Goal: Information Seeking & Learning: Check status

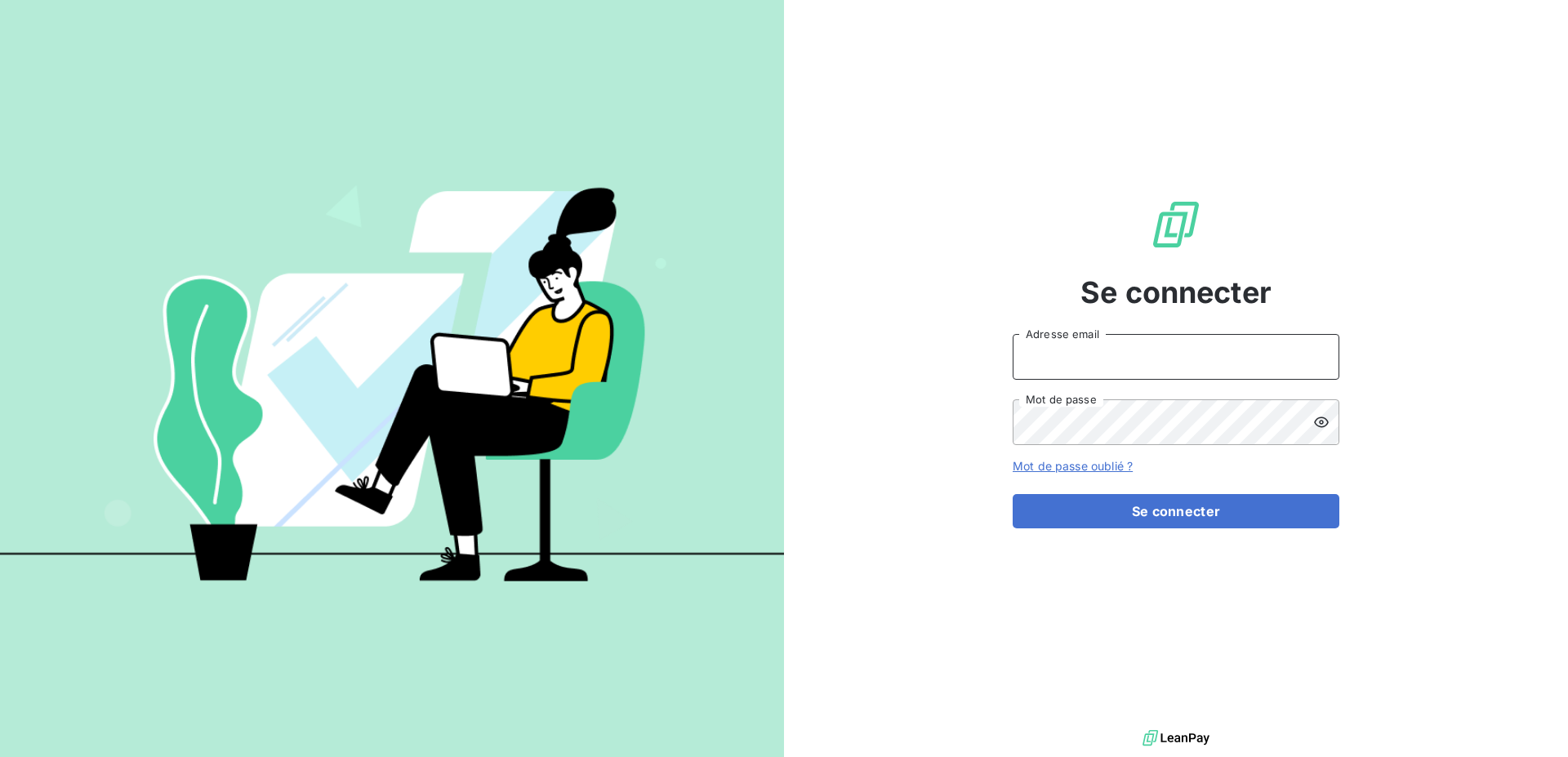
click at [1092, 353] on input "Adresse email" at bounding box center [1176, 357] width 327 height 46
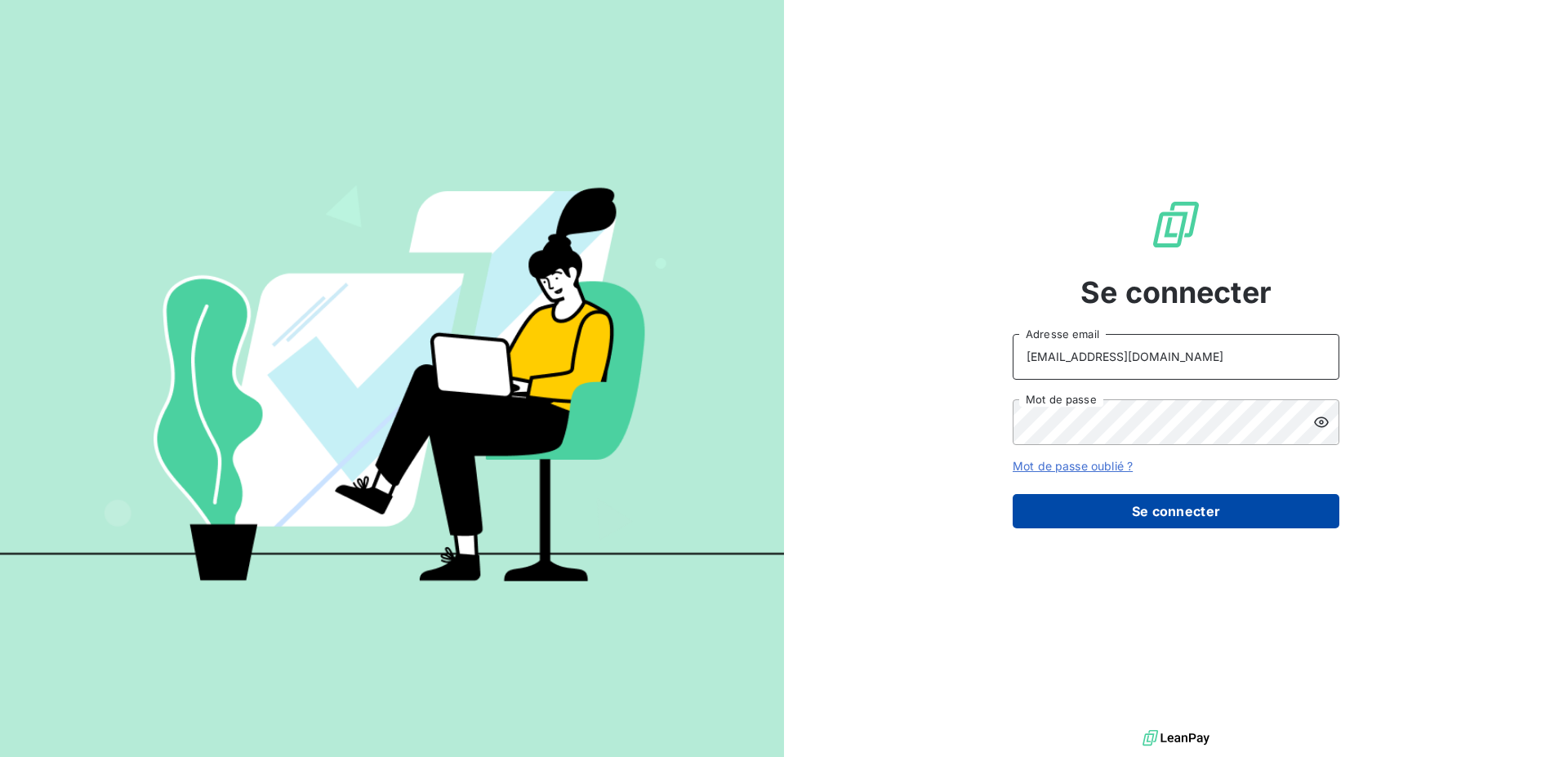
type input "[EMAIL_ADDRESS][DOMAIN_NAME]"
click at [1114, 502] on button "Se connecter" at bounding box center [1176, 512] width 327 height 35
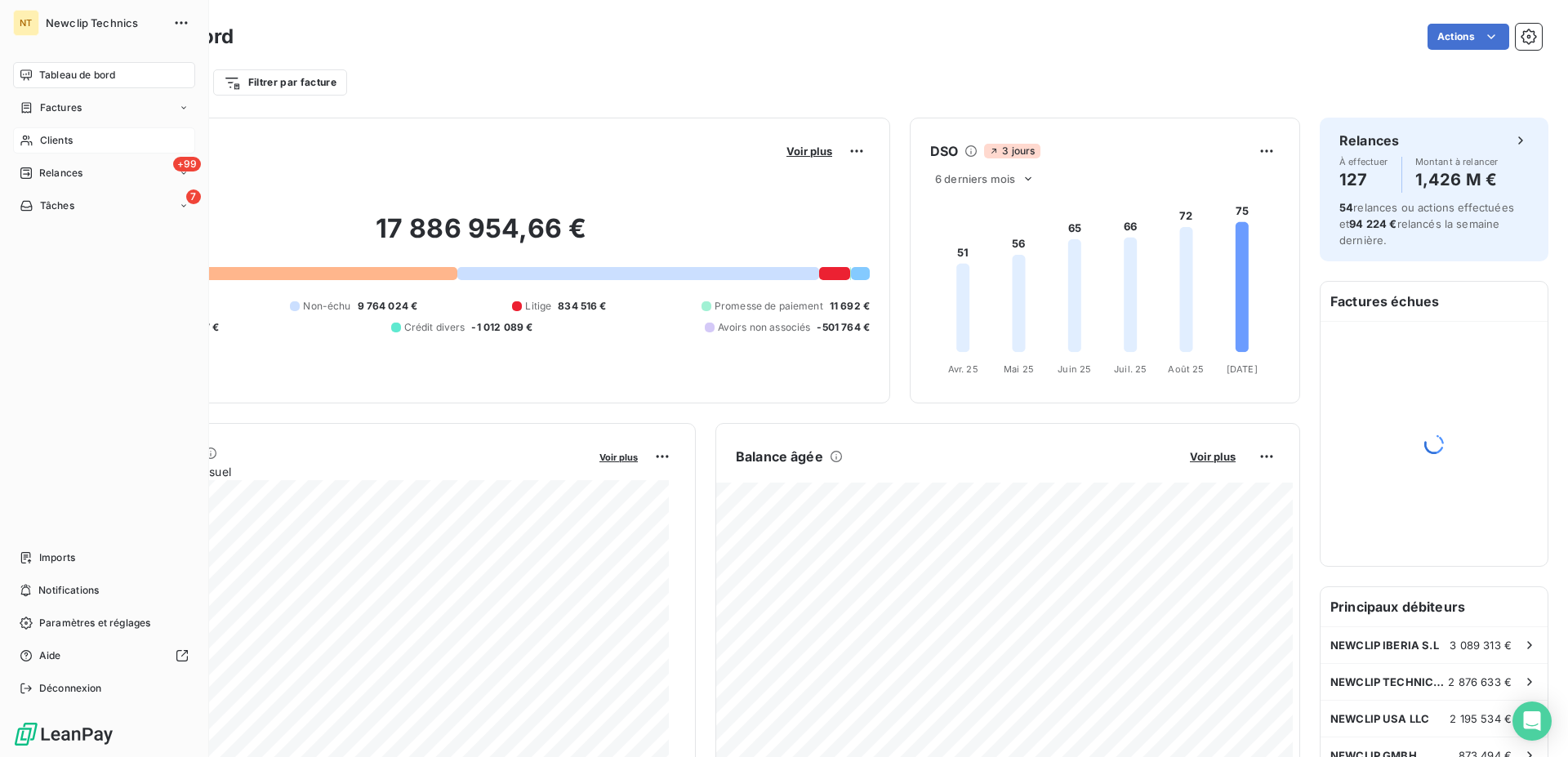
click at [51, 139] on span "Clients" at bounding box center [56, 140] width 33 height 15
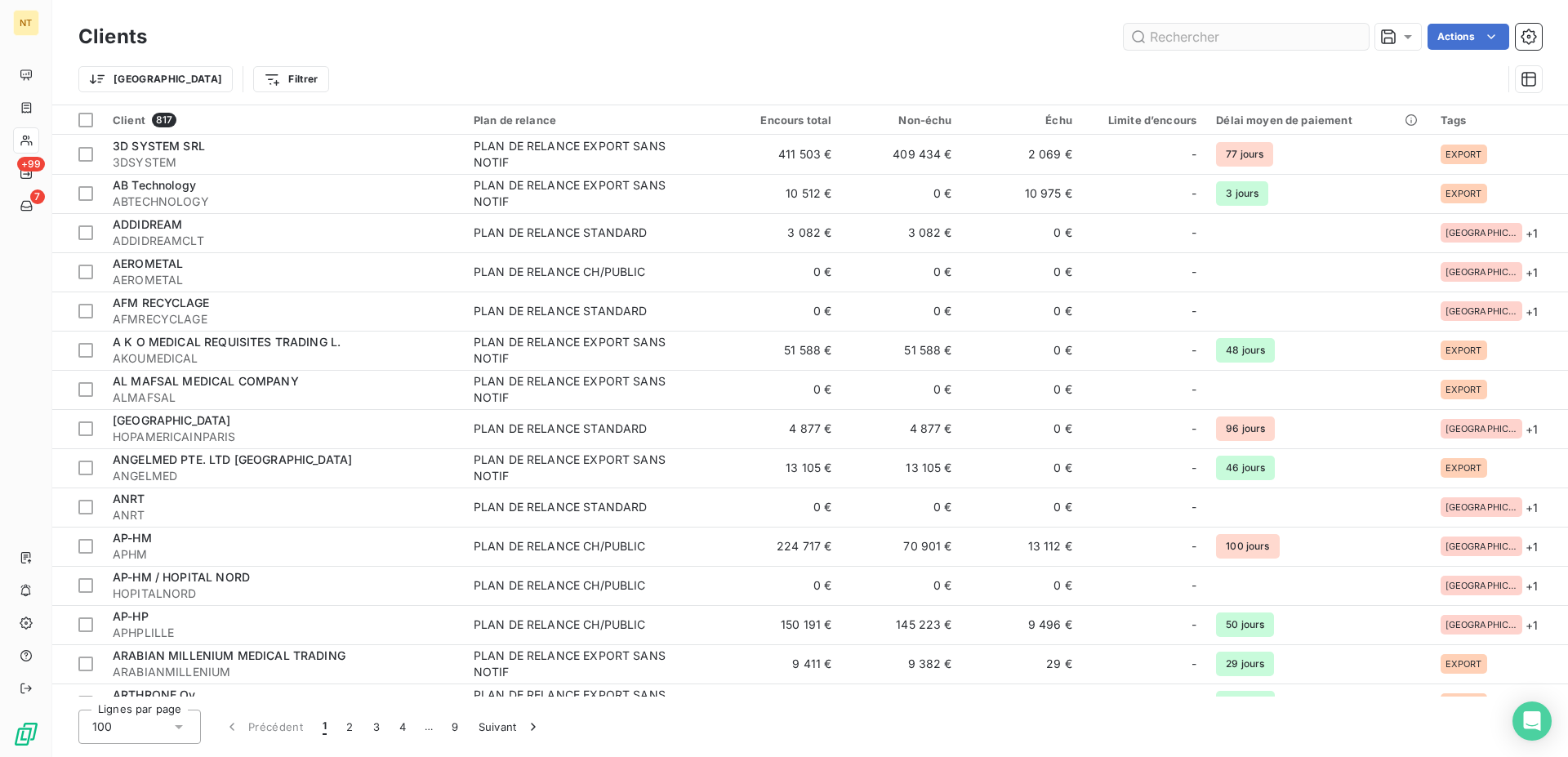
click at [1208, 39] on input "text" at bounding box center [1246, 37] width 245 height 26
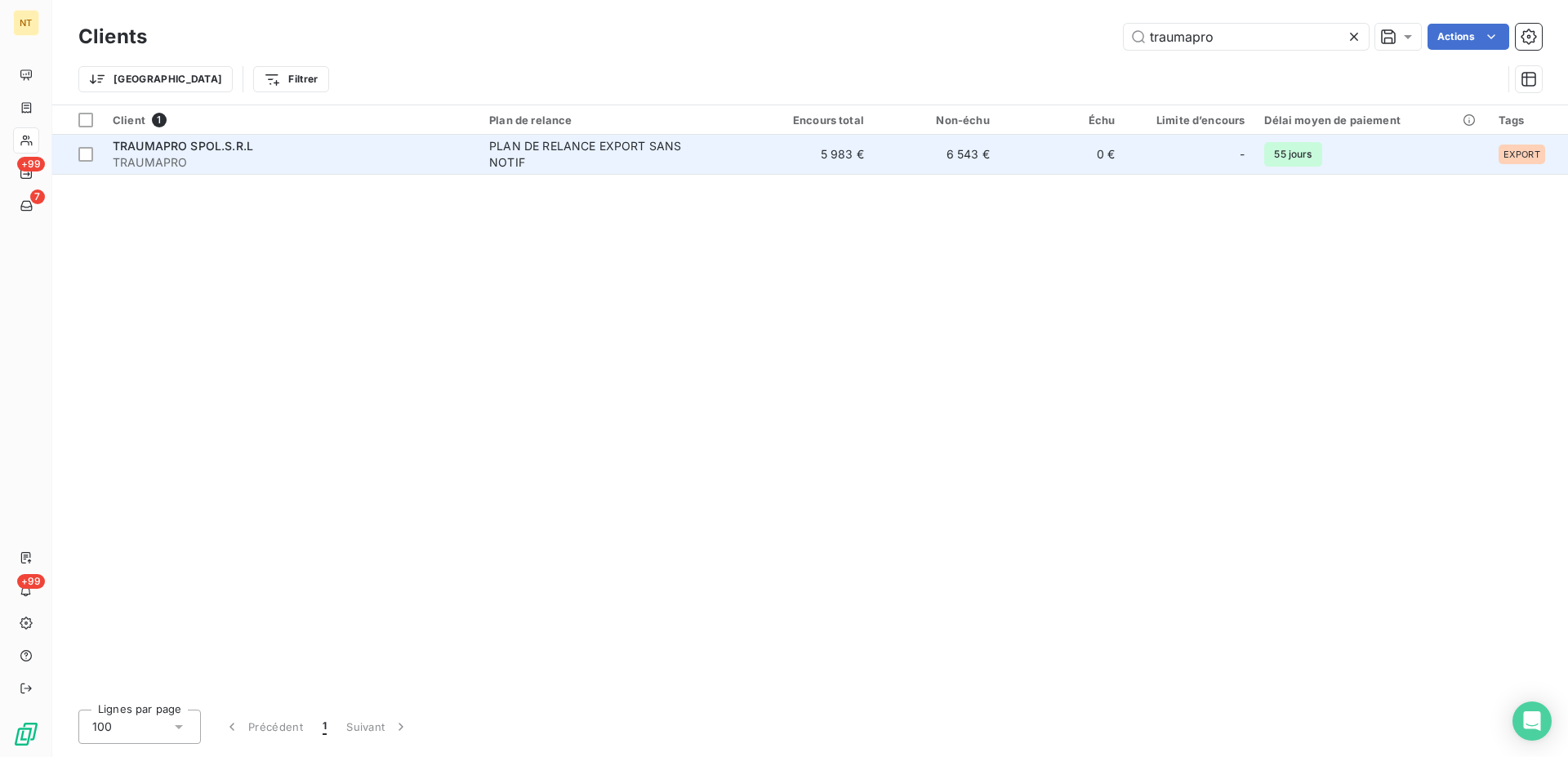
type input "traumapro"
click at [565, 160] on div "PLAN DE RELANCE EXPORT SANS NOTIF" at bounding box center [592, 154] width 205 height 33
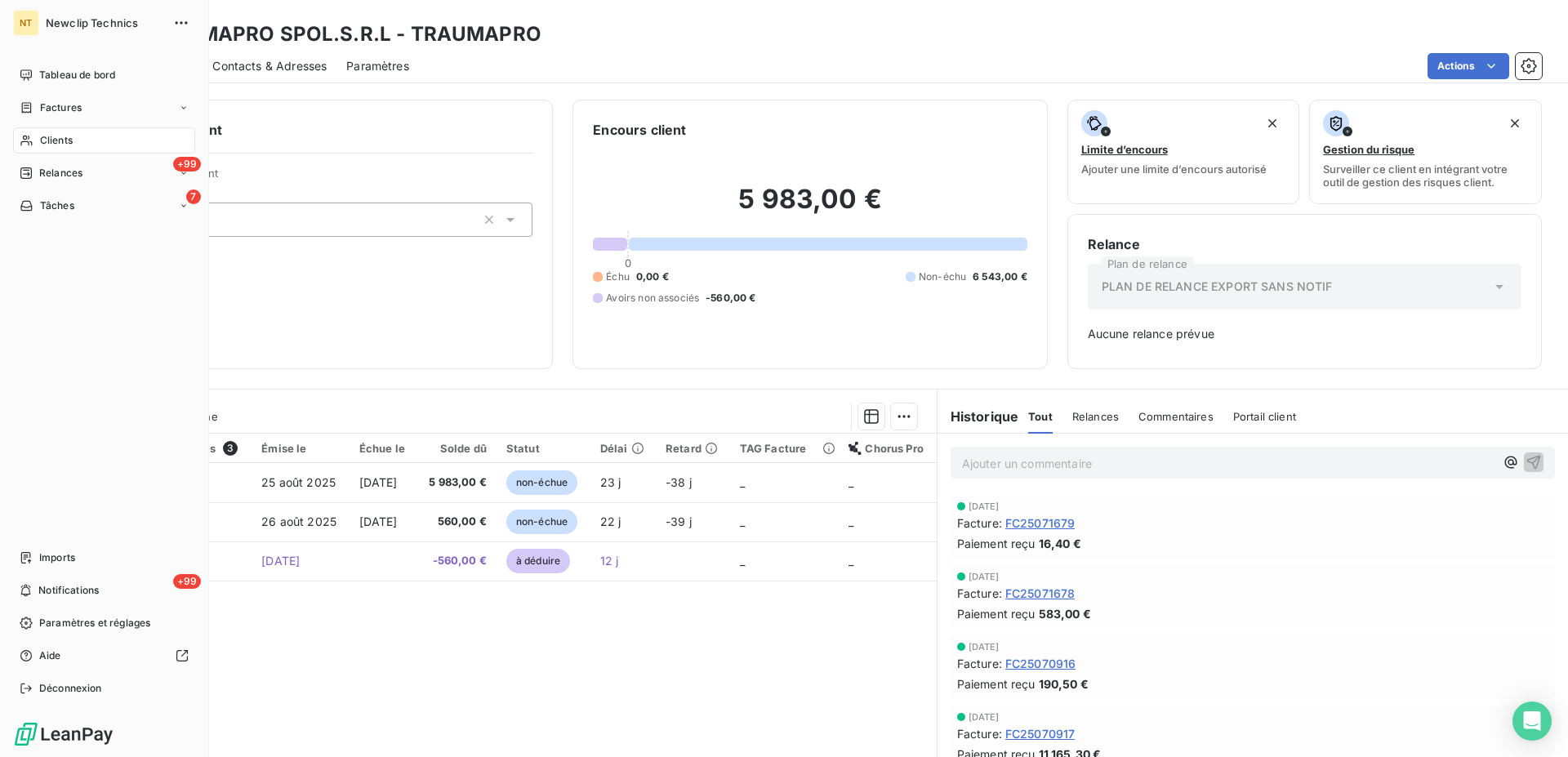
click at [88, 134] on div "Clients" at bounding box center [103, 140] width 182 height 26
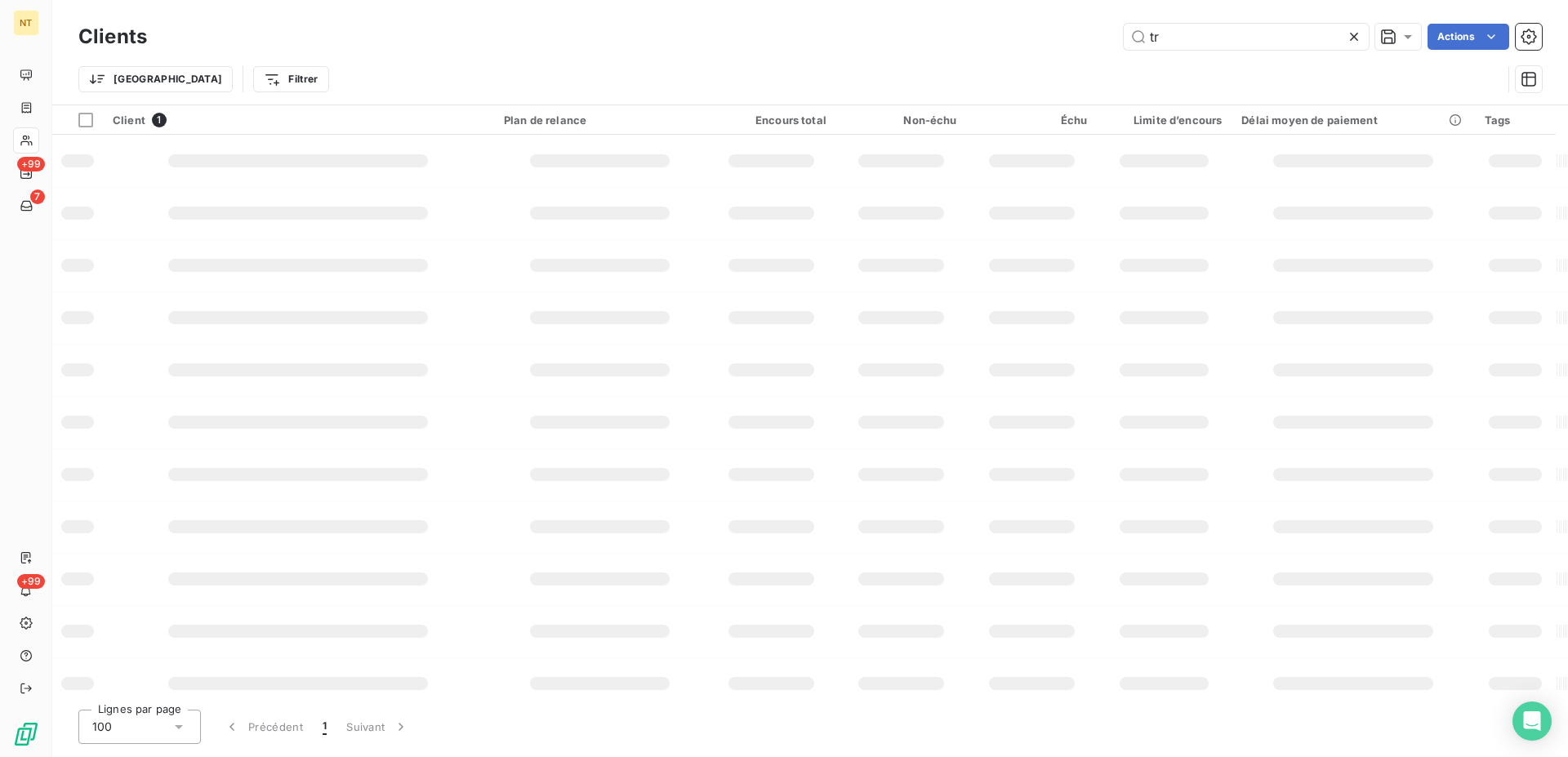
type input "t"
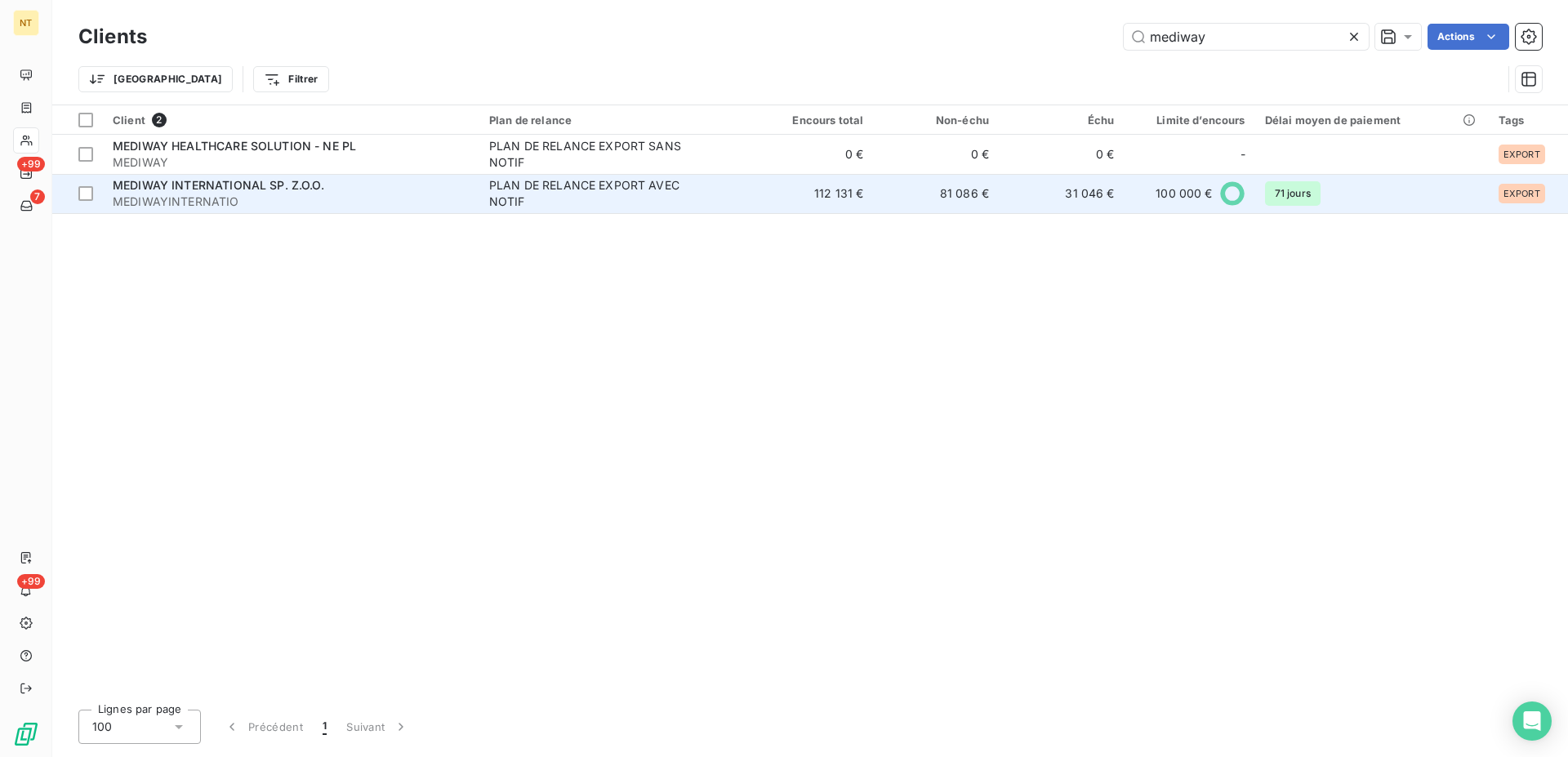
type input "mediway"
click at [312, 197] on span "MEDIWAYINTERNATIO" at bounding box center [290, 202] width 356 height 16
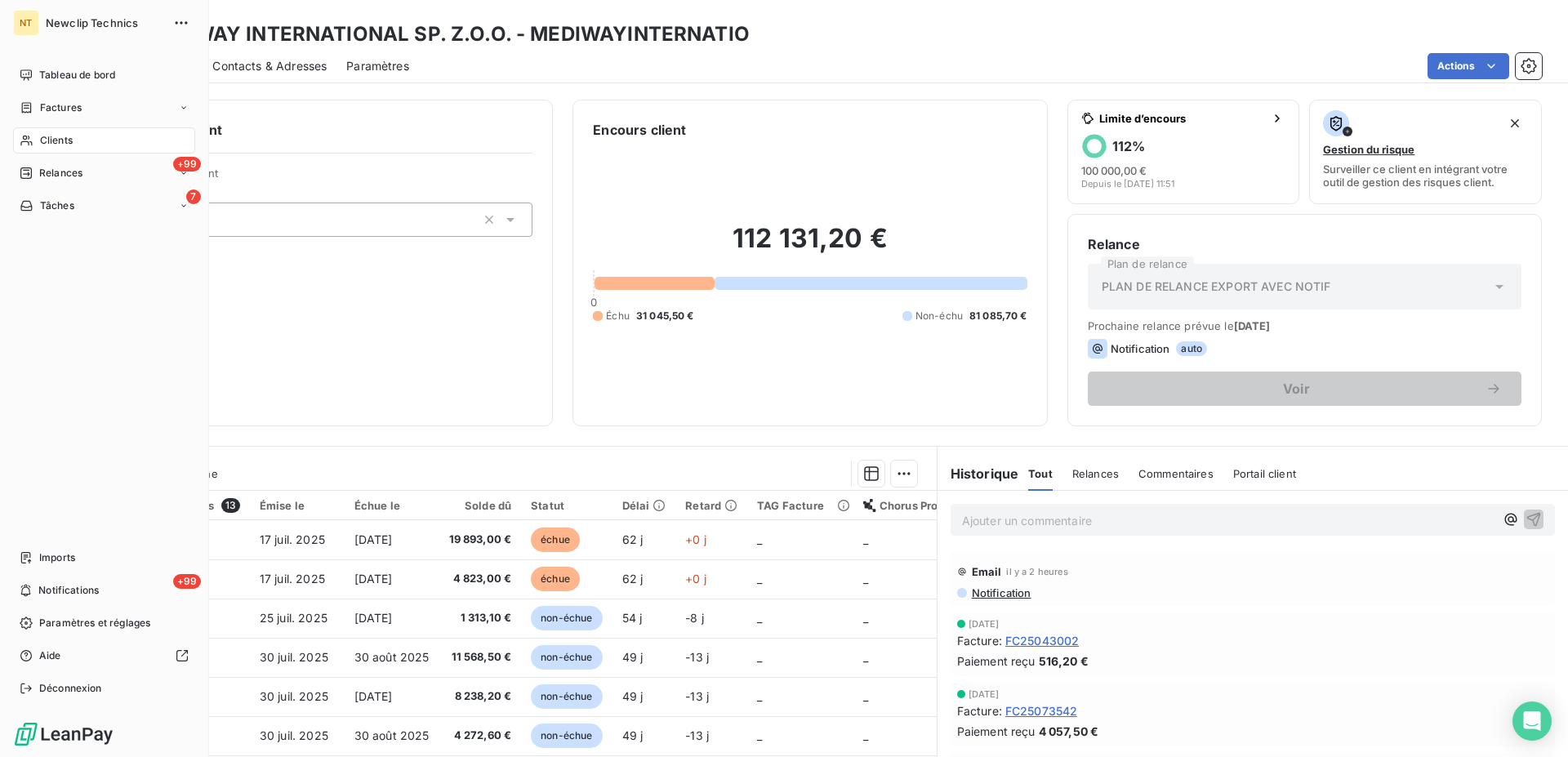
click at [73, 140] on div "Clients" at bounding box center [103, 140] width 182 height 26
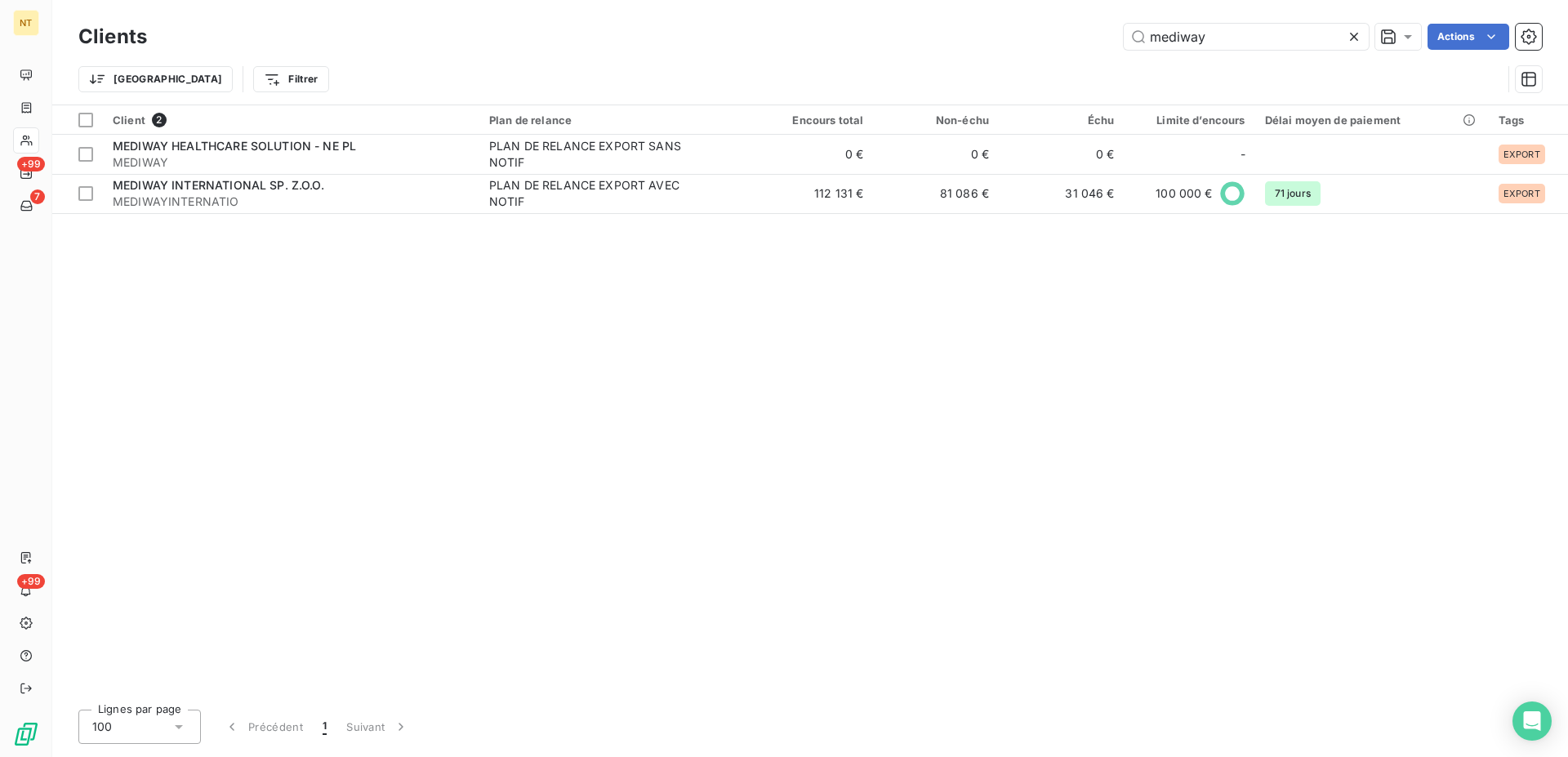
click at [1350, 34] on icon at bounding box center [1354, 37] width 8 height 8
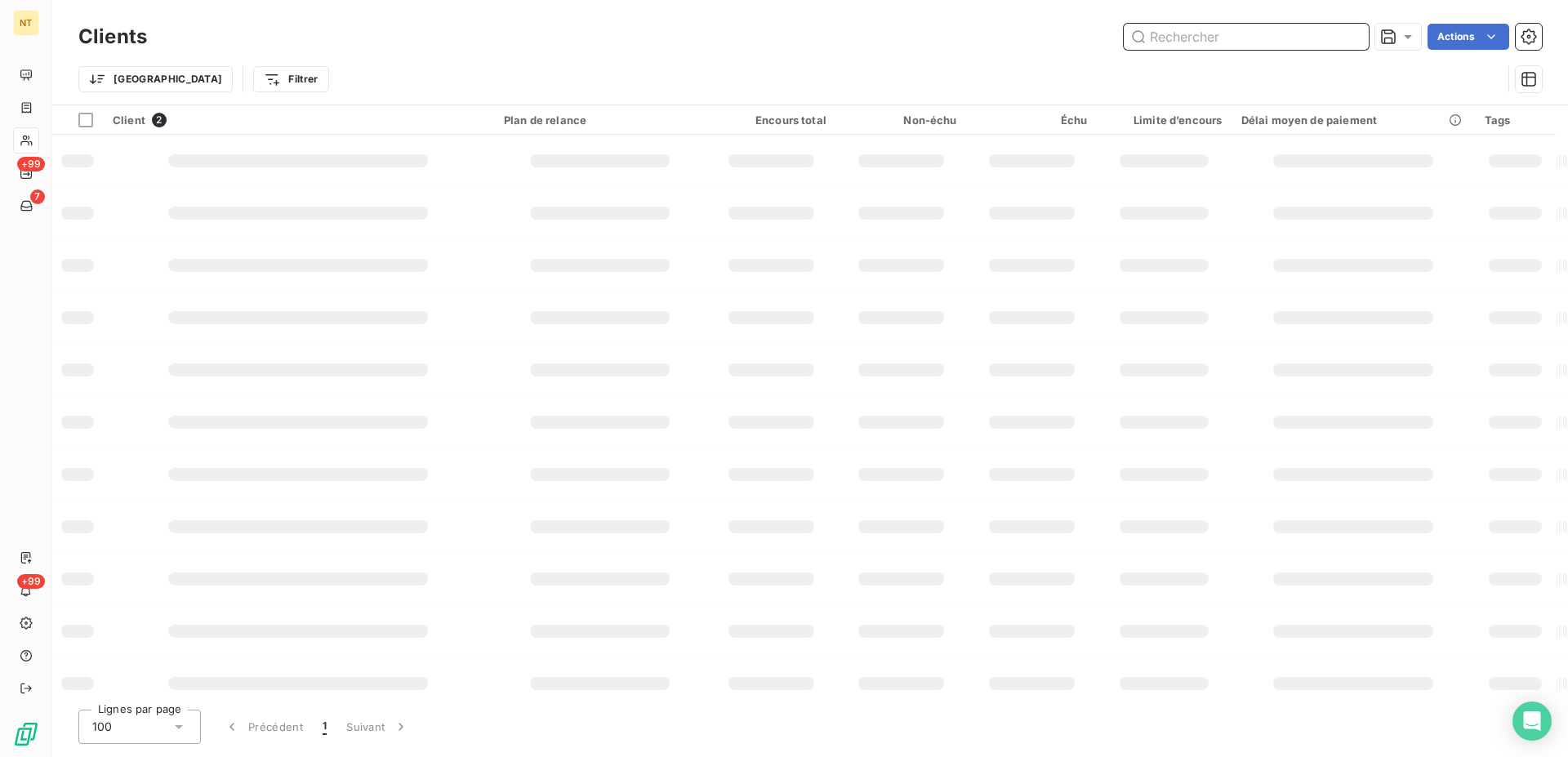
click at [1166, 35] on input "text" at bounding box center [1246, 37] width 245 height 26
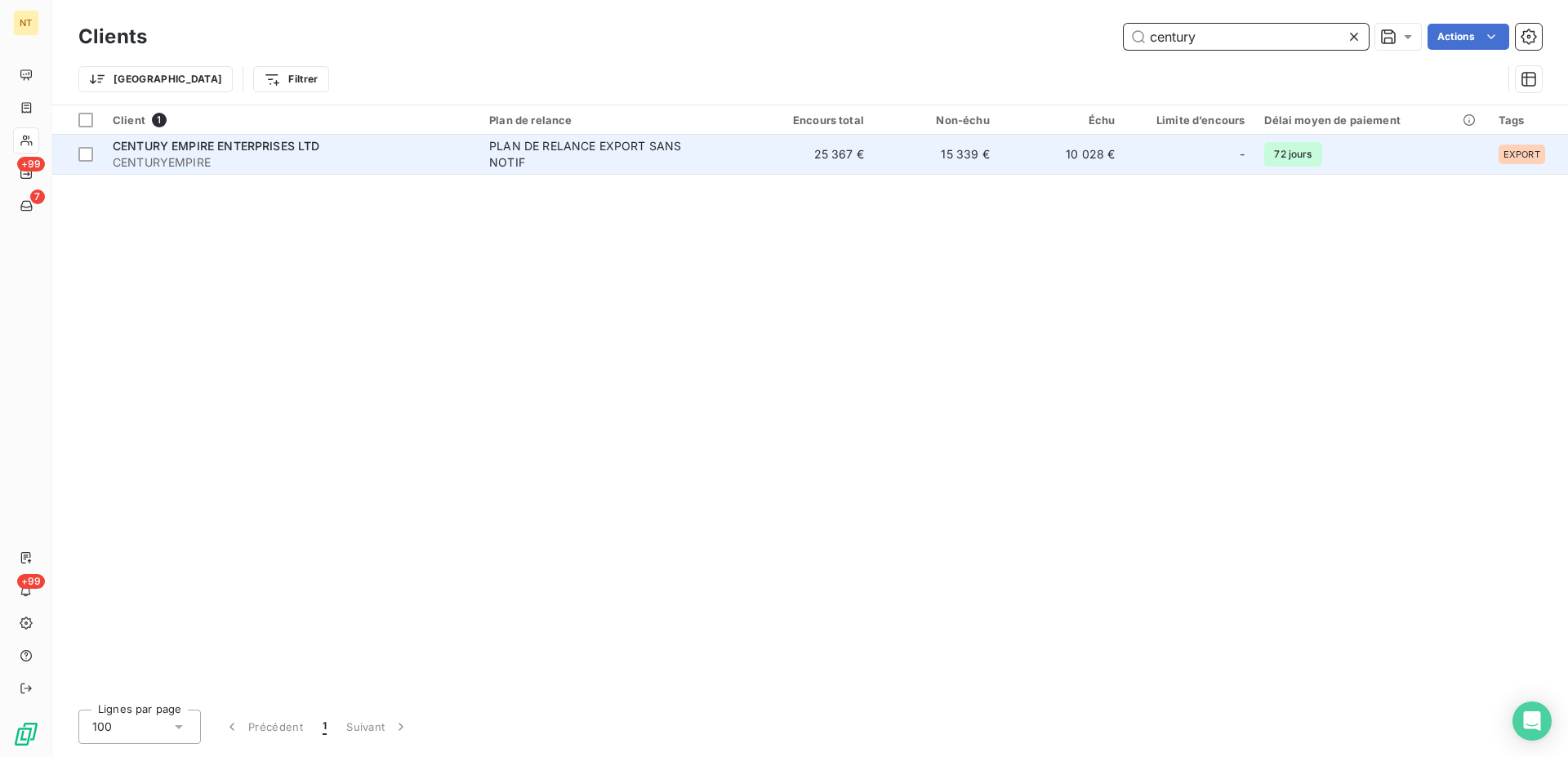
type input "century"
click at [716, 163] on span "PLAN DE RELANCE EXPORT SANS NOTIF" at bounding box center [614, 154] width 249 height 33
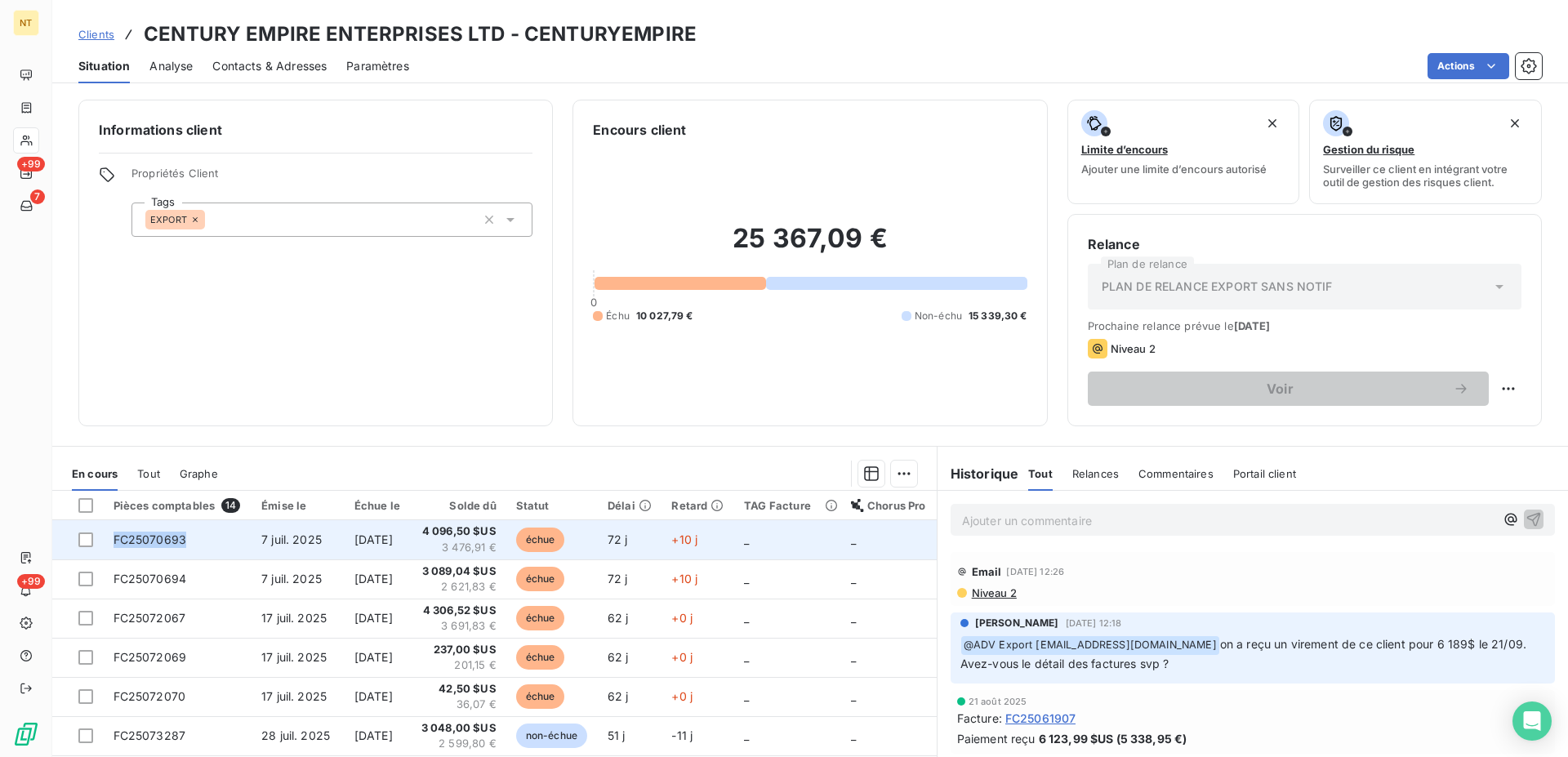
drag, startPoint x: 192, startPoint y: 539, endPoint x: 116, endPoint y: 540, distance: 76.0
click at [116, 540] on td "FC25070693" at bounding box center [178, 539] width 149 height 39
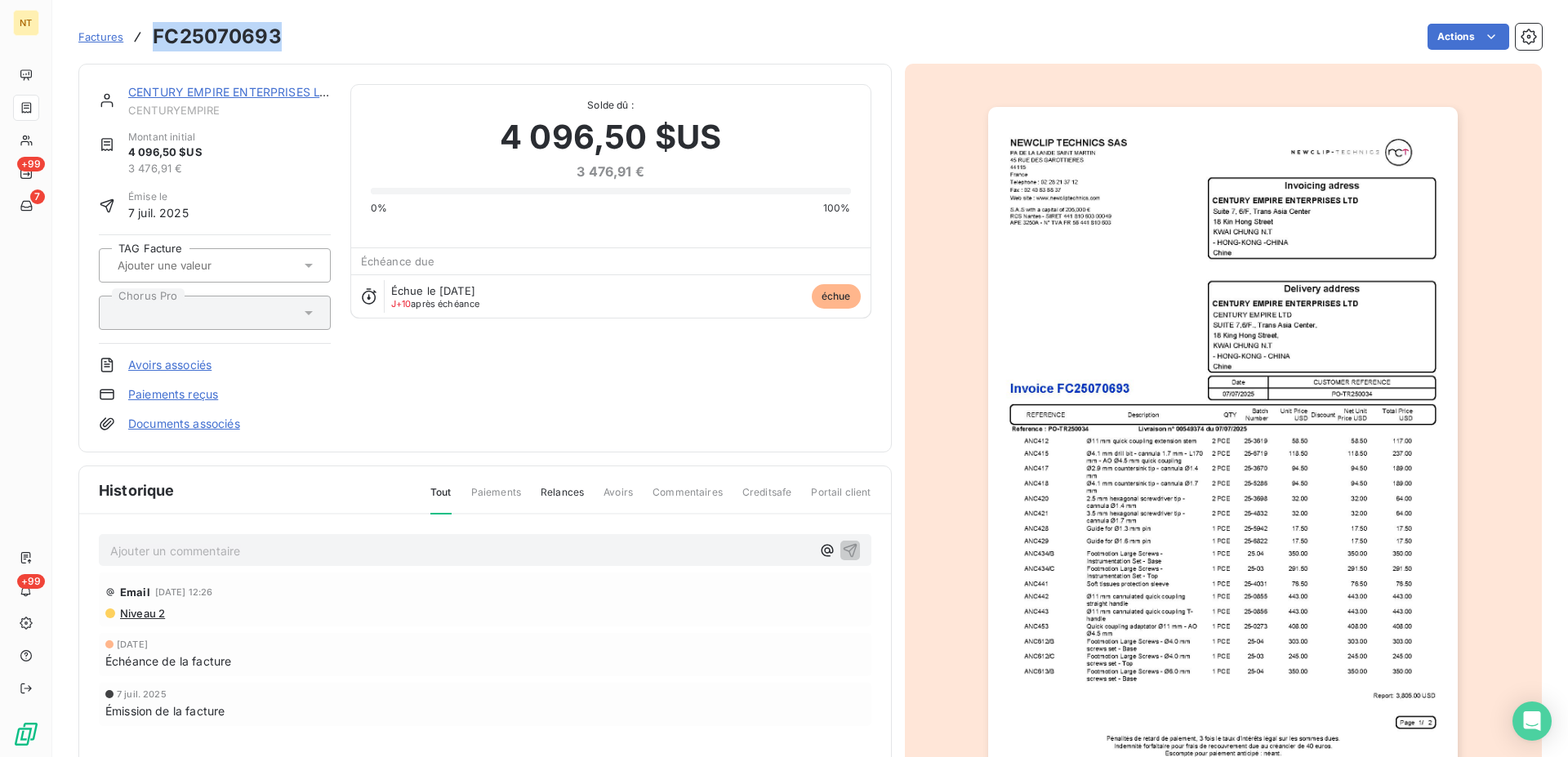
drag, startPoint x: 278, startPoint y: 43, endPoint x: 136, endPoint y: 39, distance: 142.1
click at [136, 39] on div "Factures FC25070693" at bounding box center [180, 37] width 204 height 30
copy div "FC25070693"
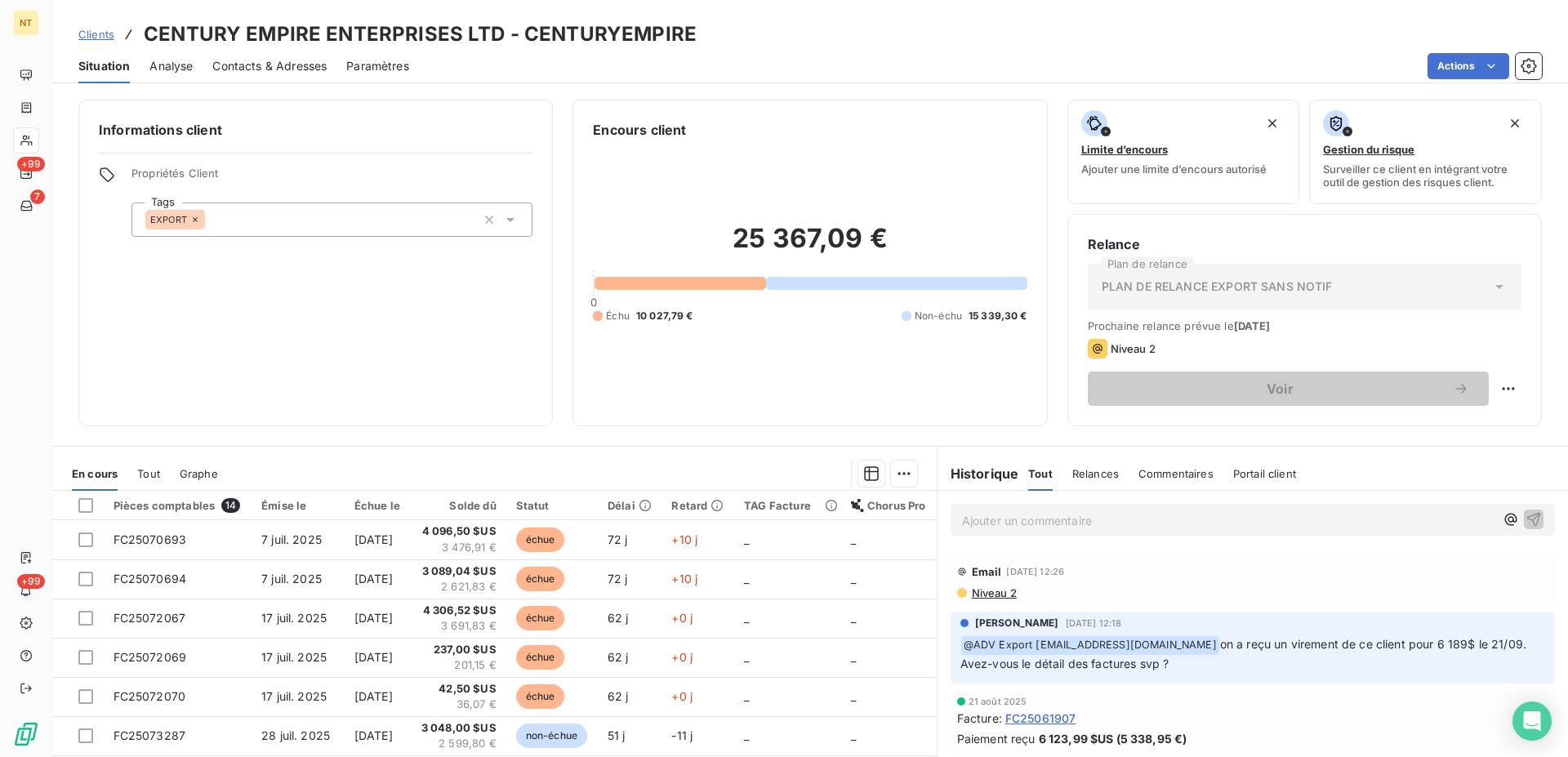
scroll to position [97, 0]
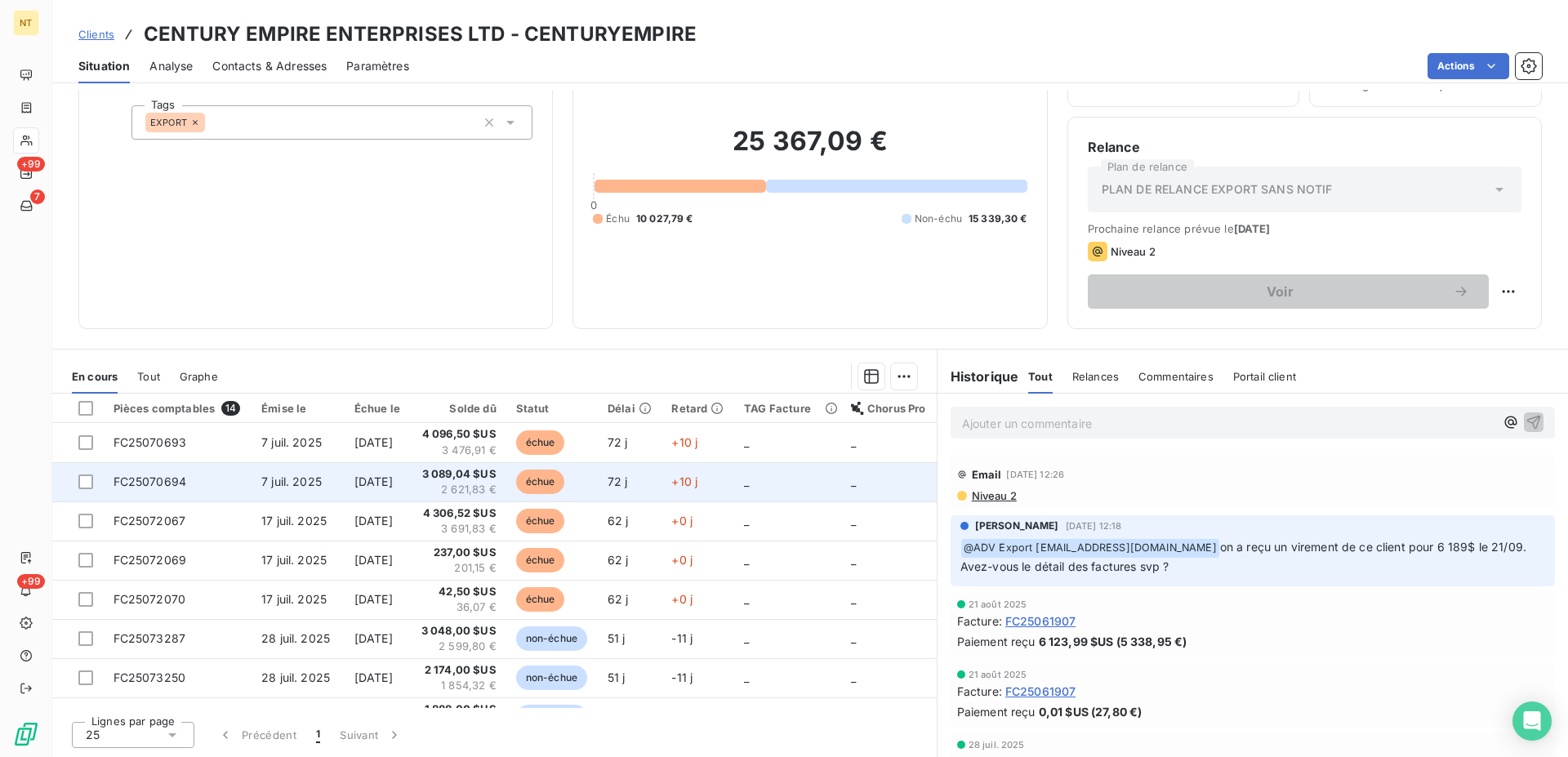
click at [193, 485] on td "FC25070694" at bounding box center [178, 481] width 149 height 39
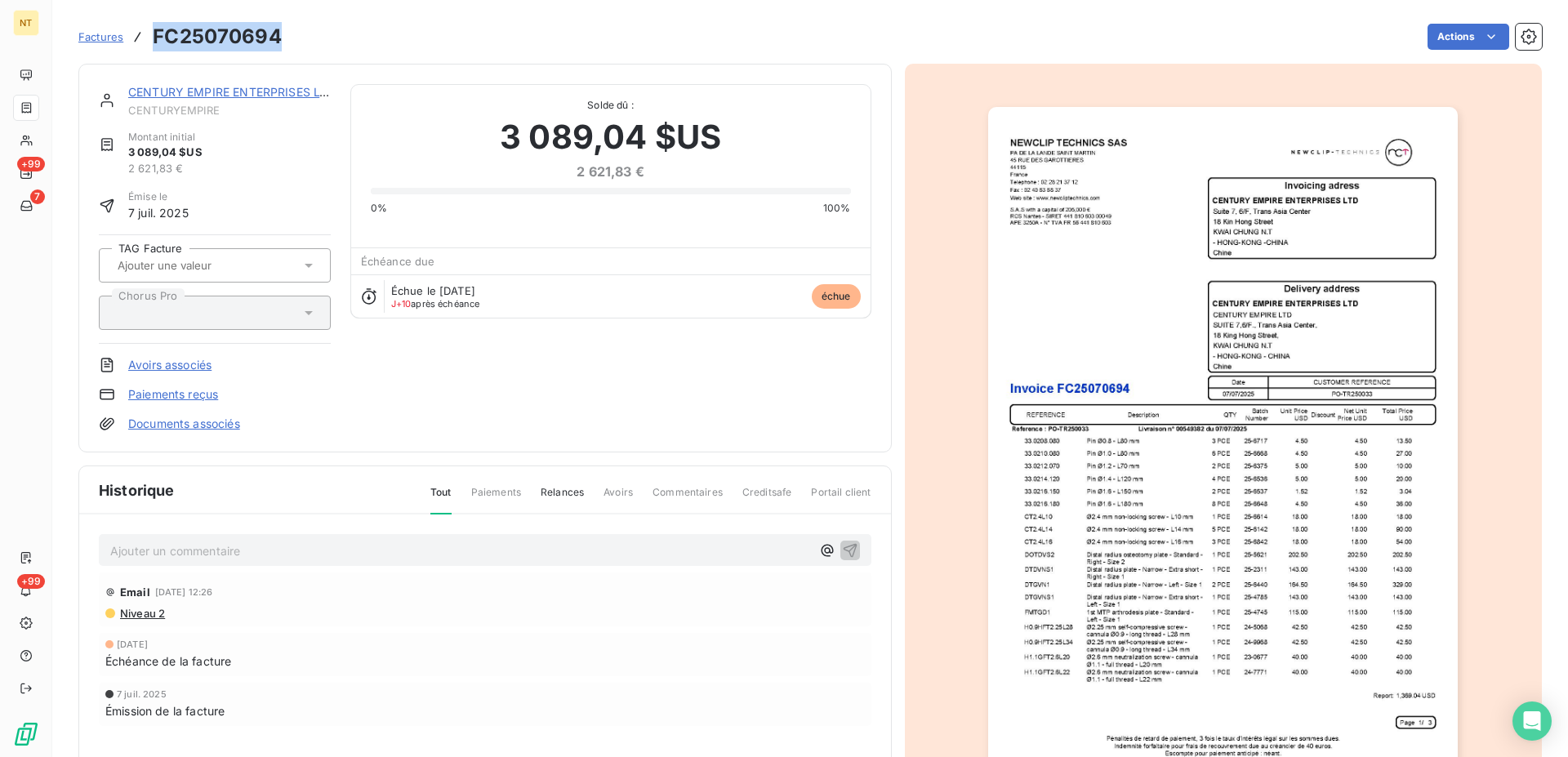
drag, startPoint x: 283, startPoint y: 34, endPoint x: 152, endPoint y: 36, distance: 131.0
click at [152, 36] on div "Factures FC25070694 Actions" at bounding box center [810, 37] width 1464 height 35
copy h3 "FC25070694"
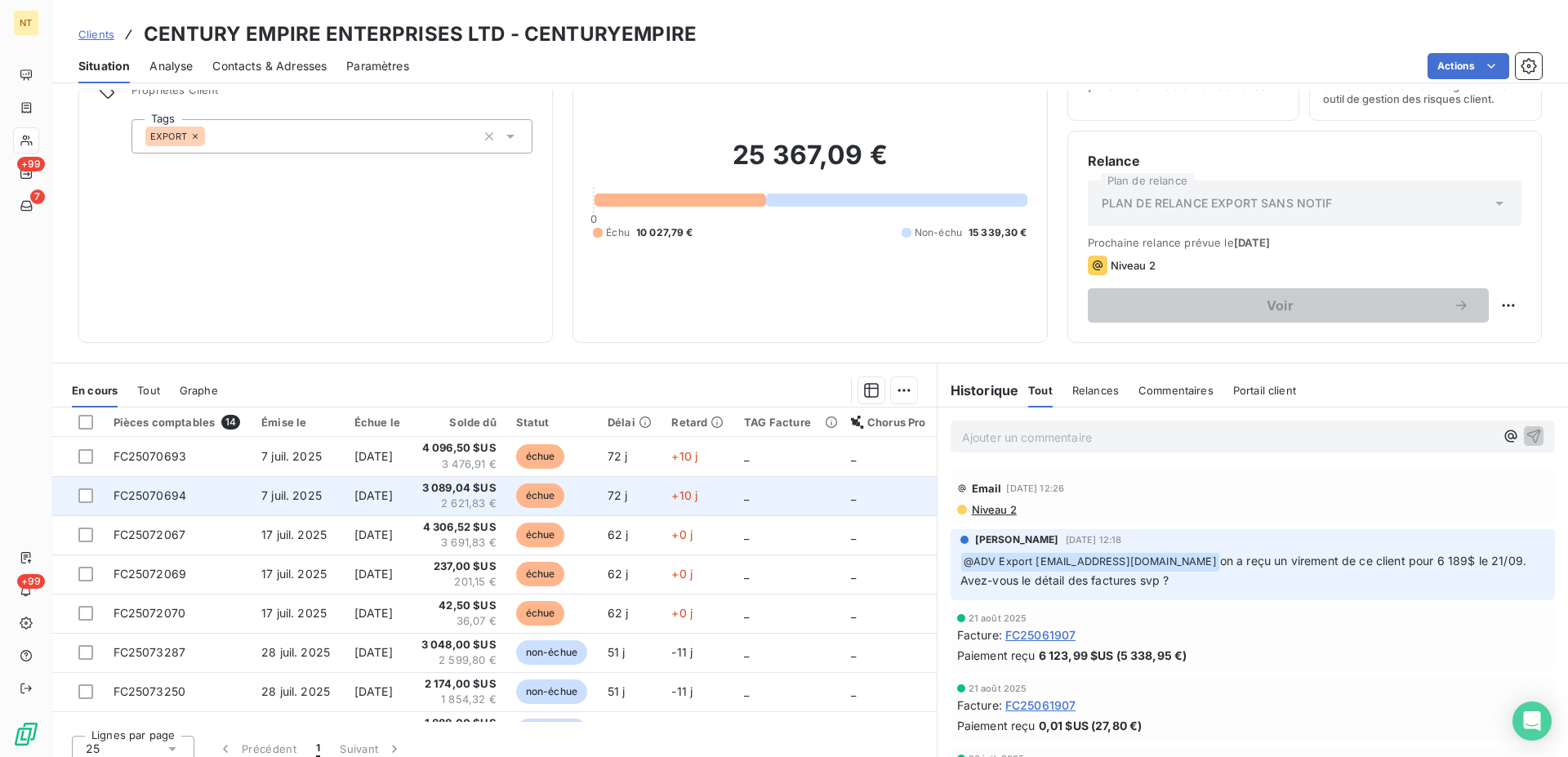
scroll to position [97, 0]
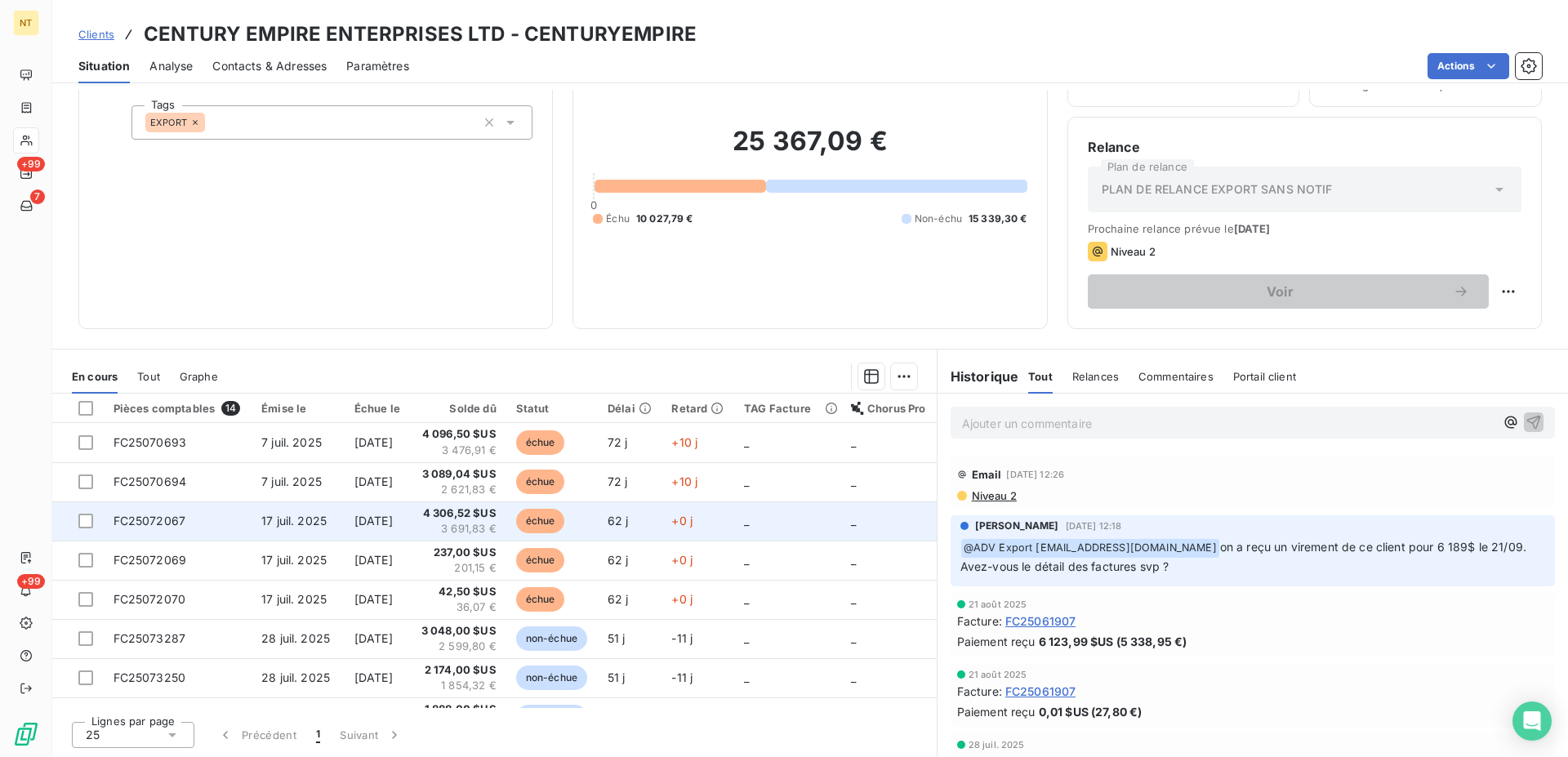
click at [188, 526] on td "FC25072067" at bounding box center [178, 521] width 149 height 39
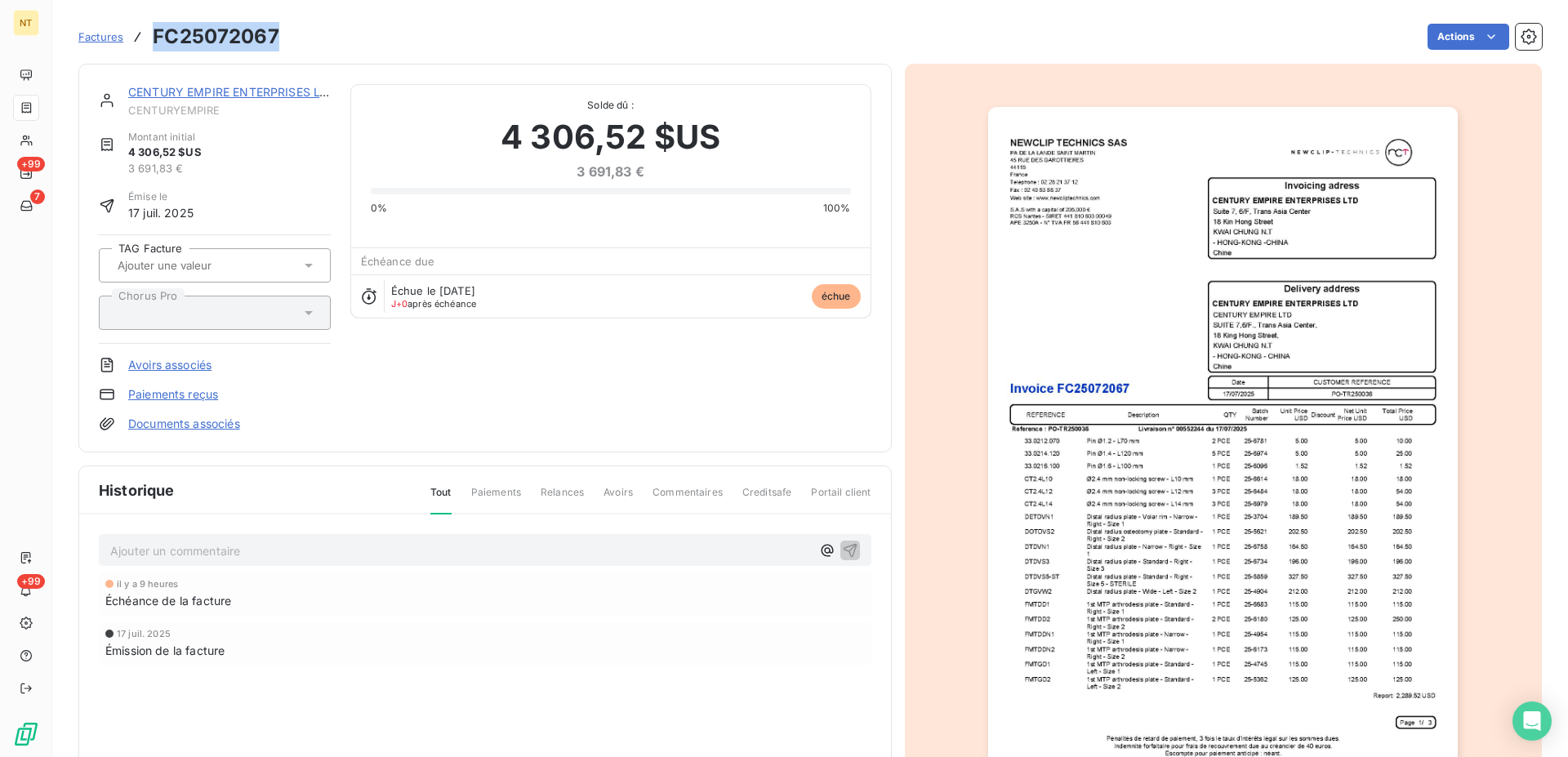
drag, startPoint x: 288, startPoint y: 35, endPoint x: 218, endPoint y: 59, distance: 74.0
click at [154, 44] on div "Factures FC25072067 Actions" at bounding box center [810, 37] width 1464 height 35
copy h3 "FC25072067"
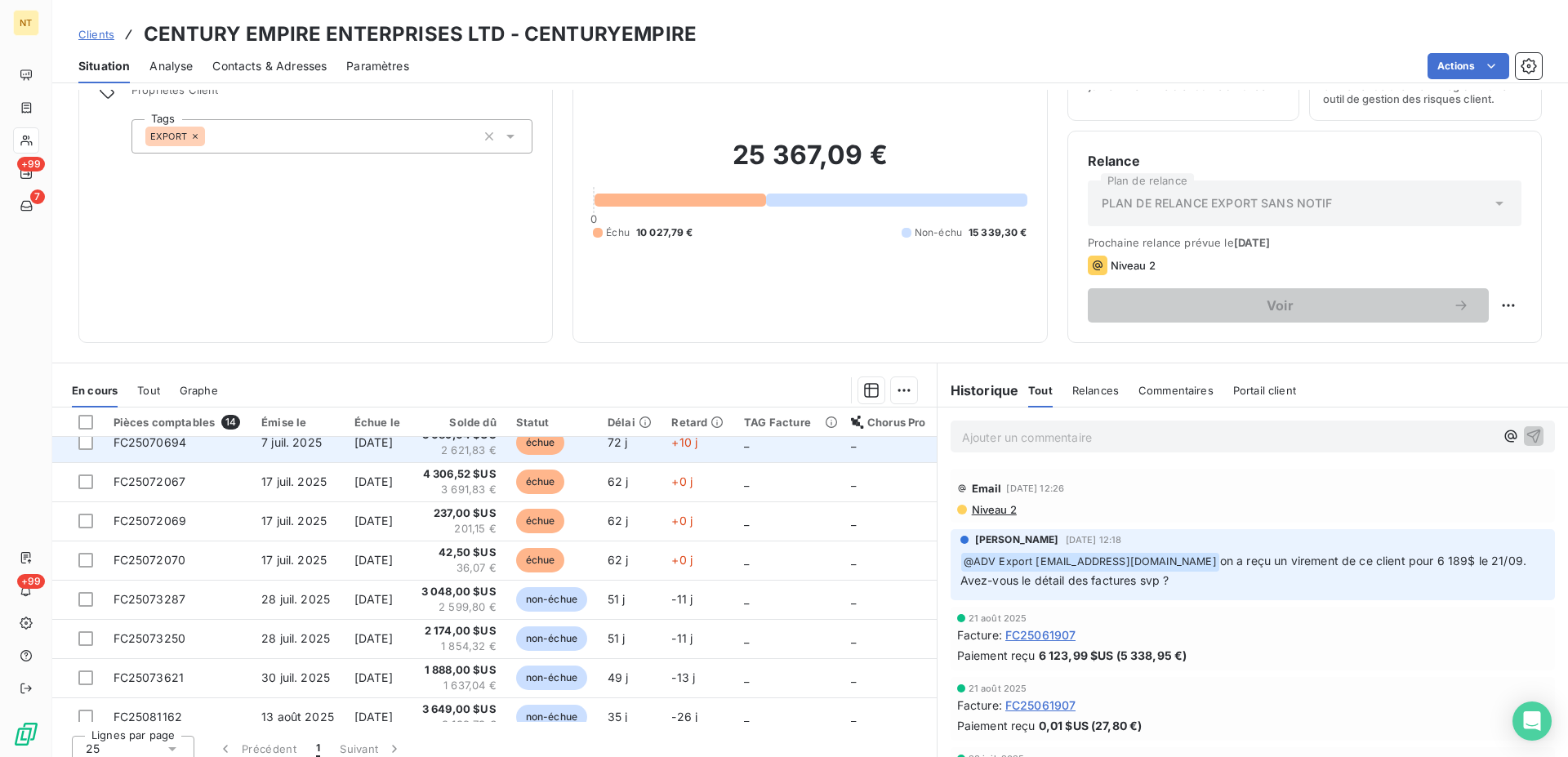
scroll to position [83, 0]
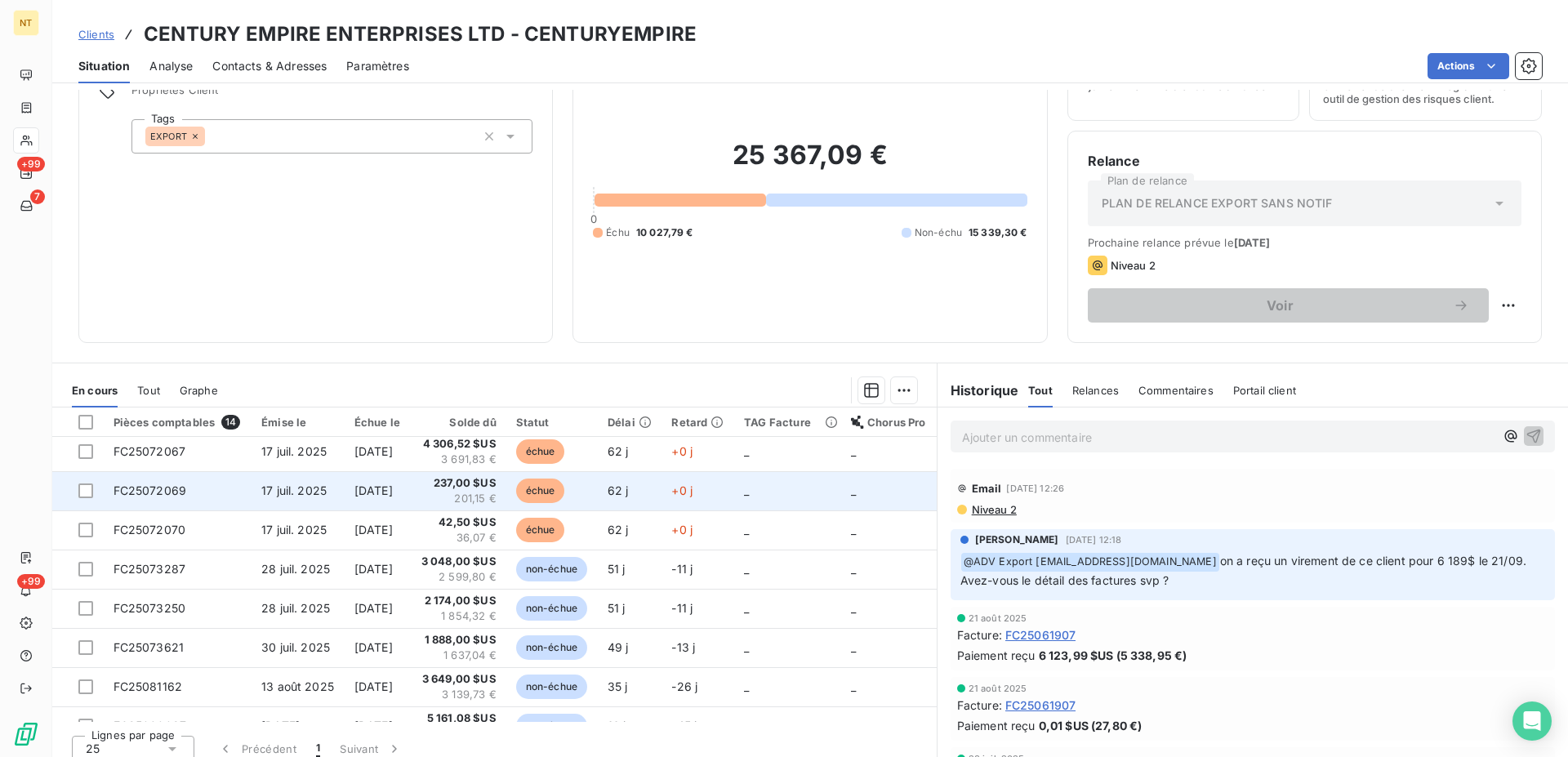
click at [161, 488] on span "FC25072069" at bounding box center [150, 491] width 73 height 14
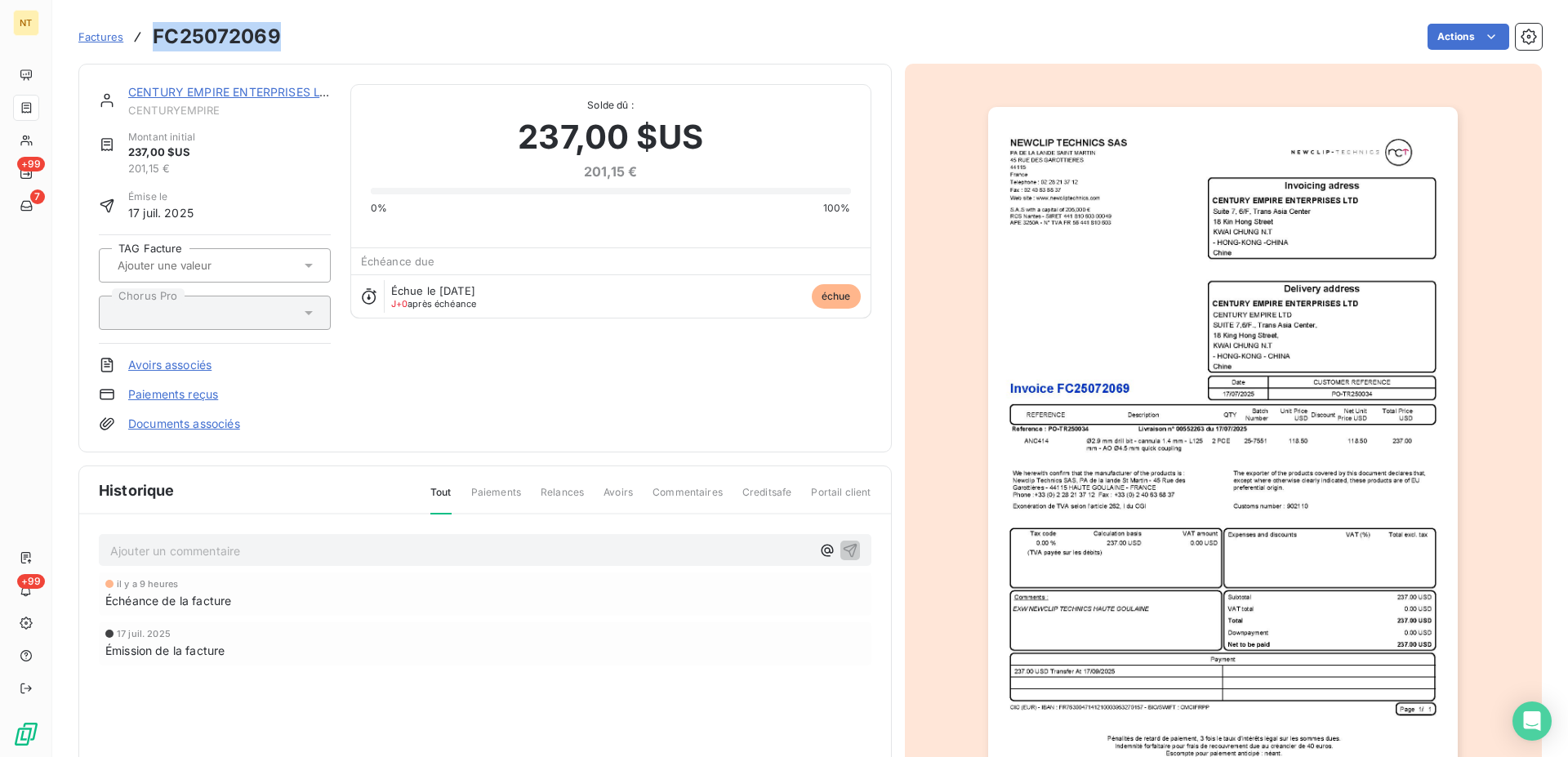
drag, startPoint x: 276, startPoint y: 35, endPoint x: 152, endPoint y: 35, distance: 124.0
click at [152, 35] on div "Factures FC25072069" at bounding box center [180, 37] width 203 height 30
copy h3 "FC25072069"
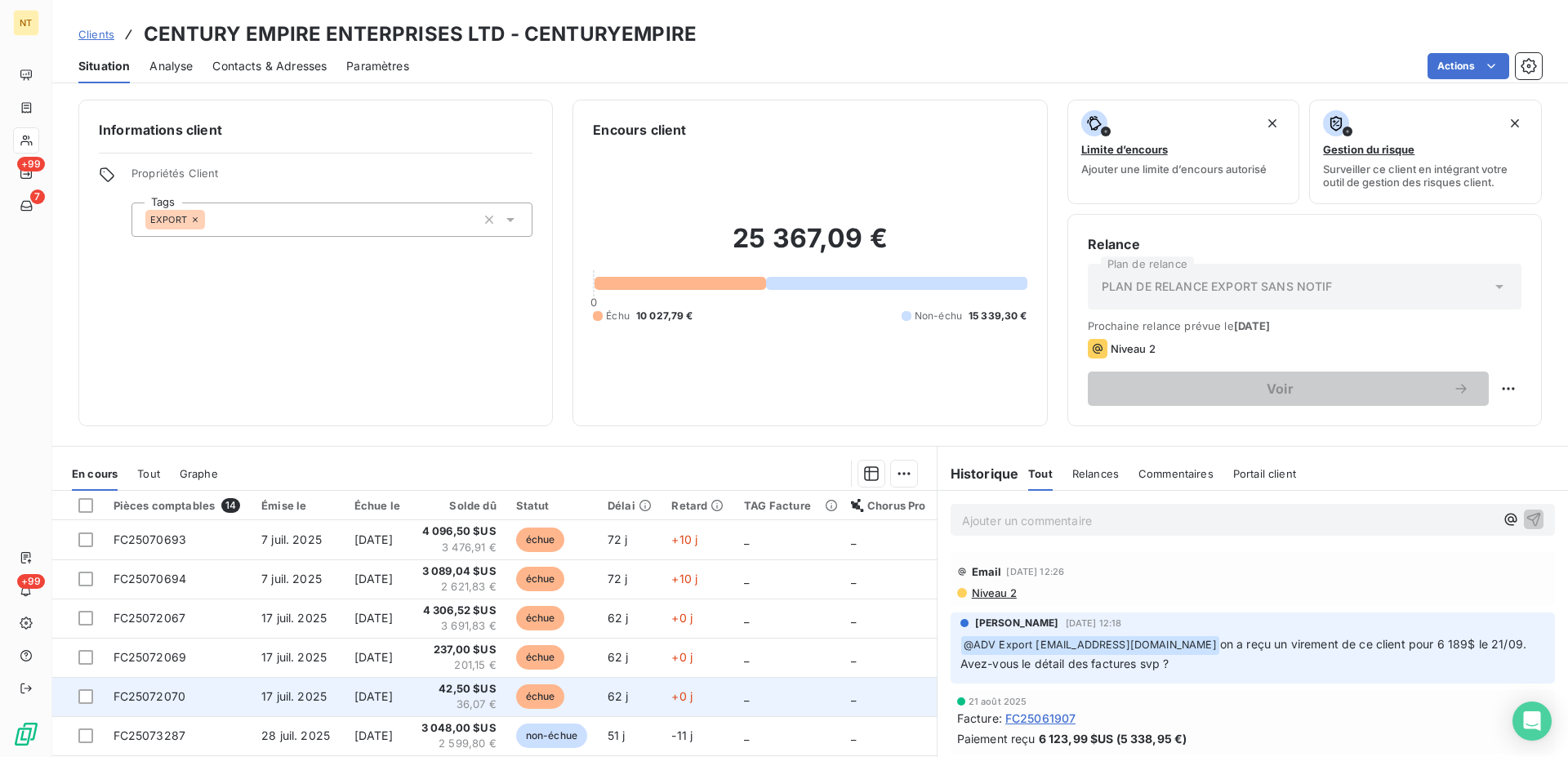
click at [160, 696] on span "FC25072070" at bounding box center [149, 696] width 72 height 14
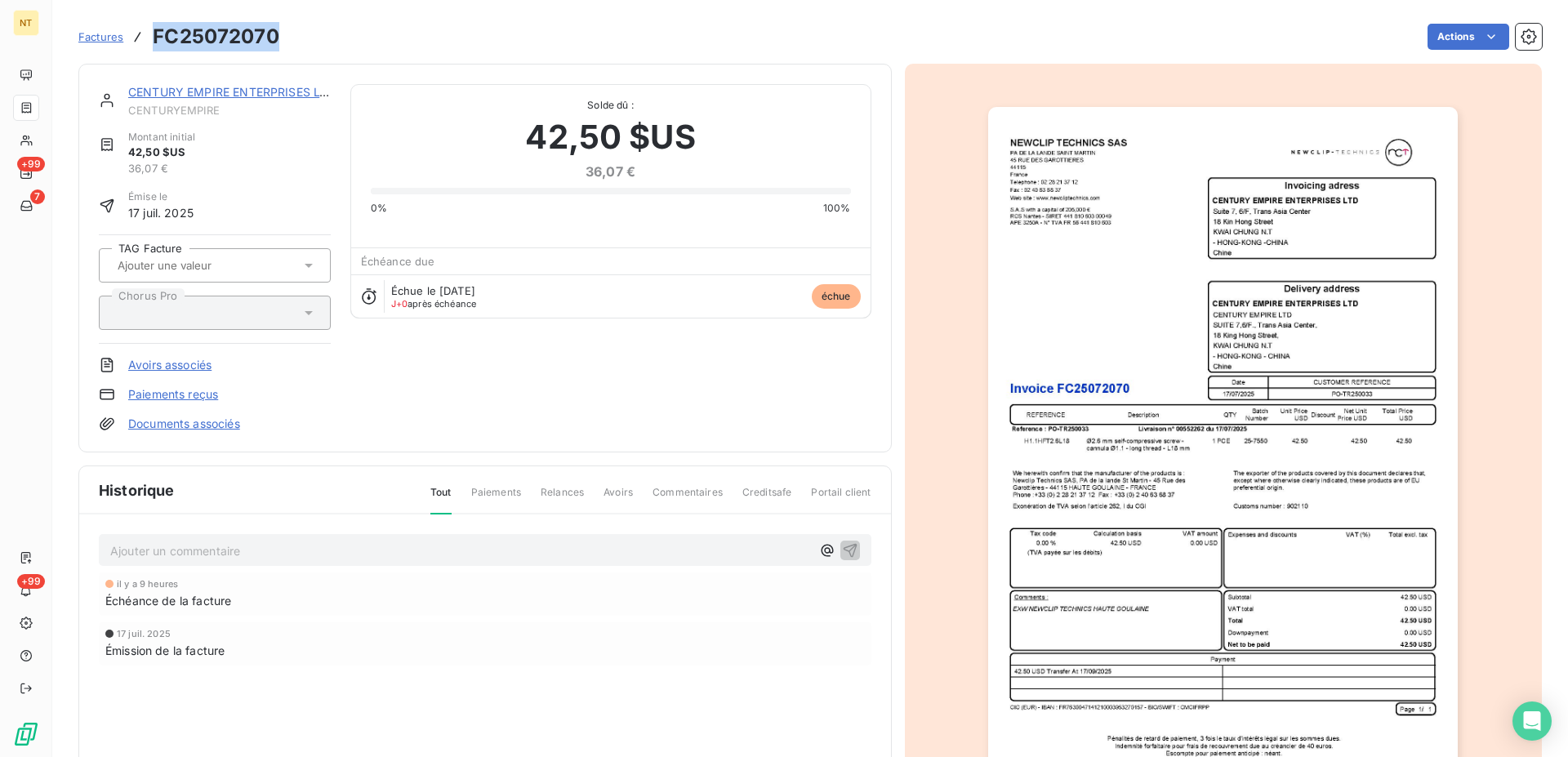
drag, startPoint x: 278, startPoint y: 33, endPoint x: 146, endPoint y: 44, distance: 132.5
click at [146, 44] on div "Factures FC25072070 Actions" at bounding box center [810, 37] width 1464 height 35
copy div "FC25072070"
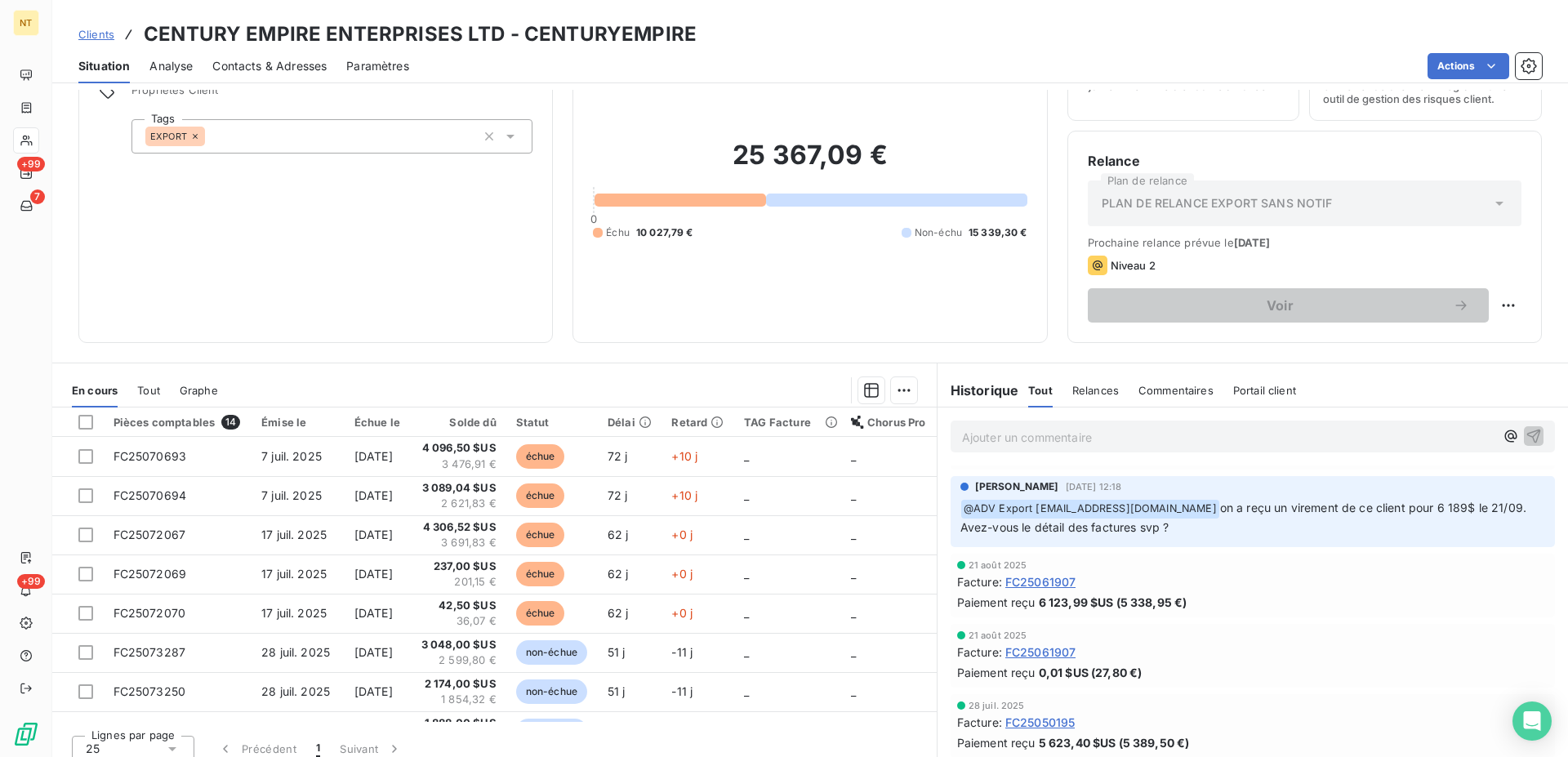
scroll to position [83, 0]
